Goal: Find specific page/section: Find specific page/section

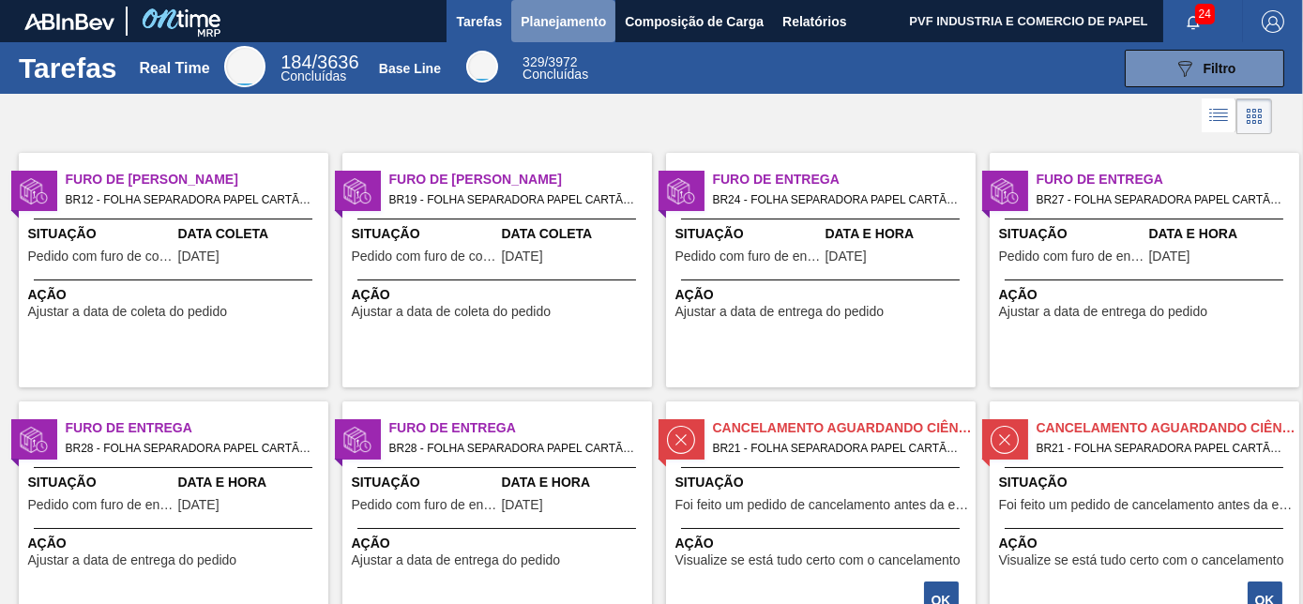
click at [567, 23] on span "Planejamento" at bounding box center [563, 21] width 85 height 23
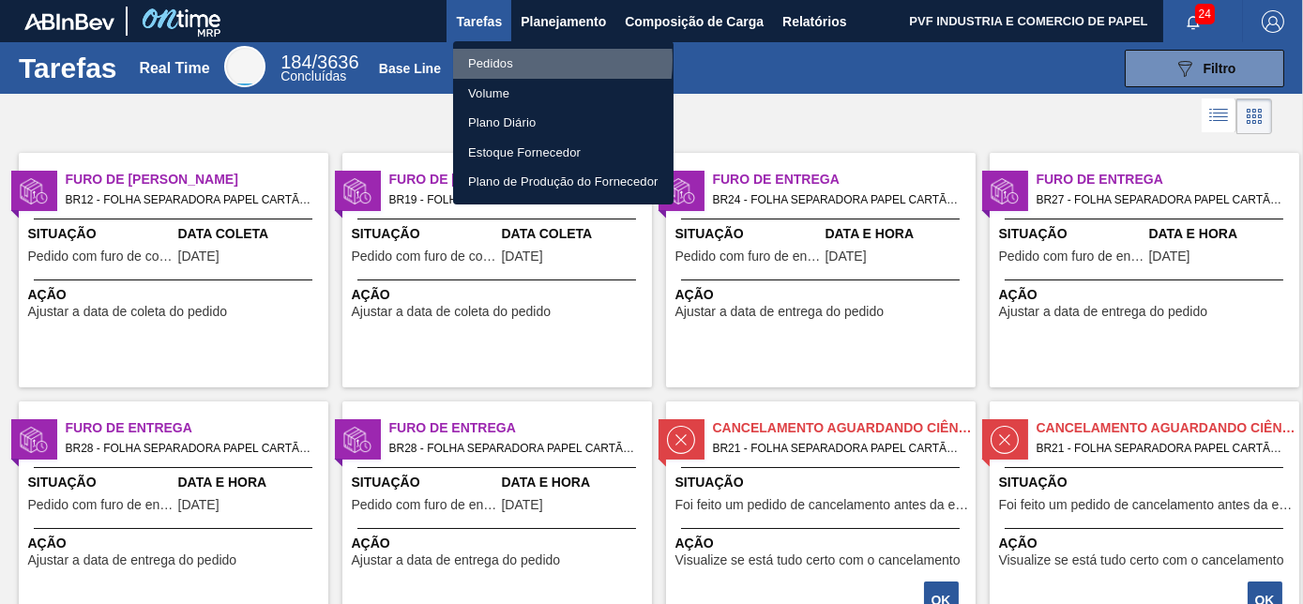
click at [515, 60] on li "Pedidos" at bounding box center [563, 64] width 220 height 30
